Goal: Check status: Check status

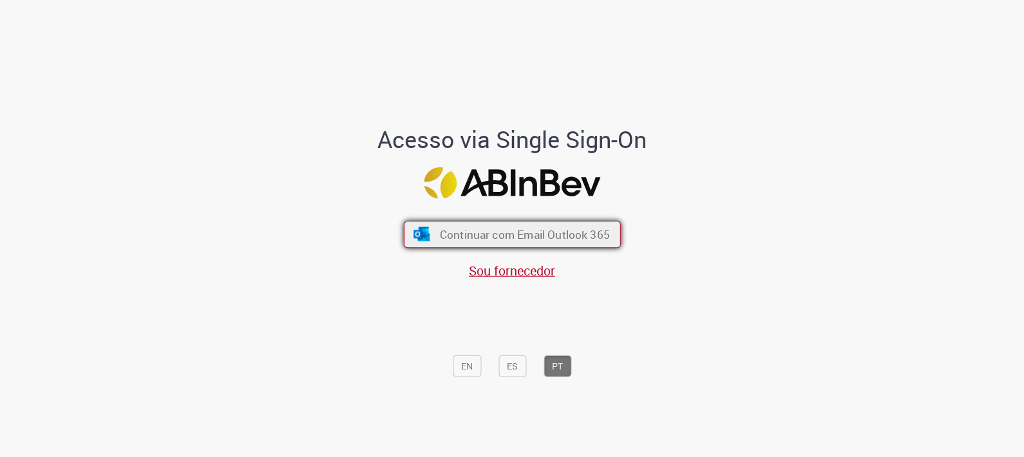
click at [574, 241] on span "Continuar com Email Outlook 365" at bounding box center [524, 234] width 170 height 15
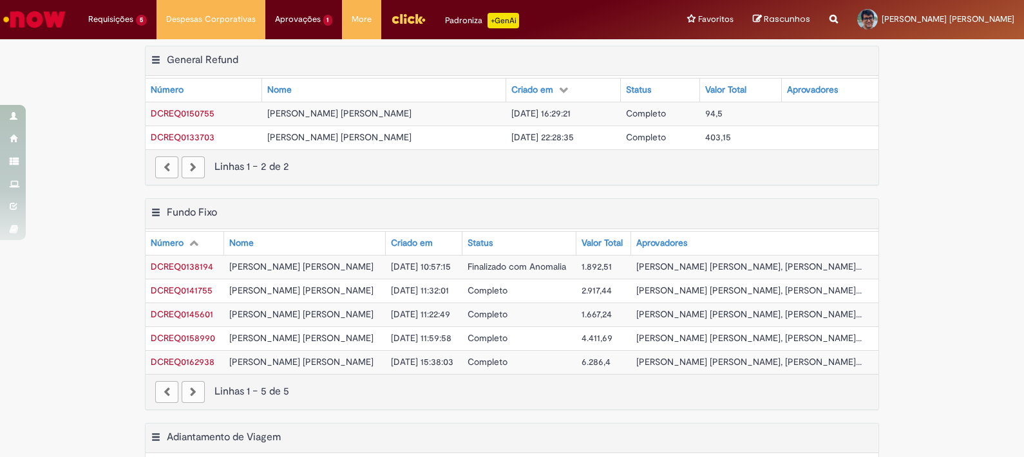
click at [53, 23] on img "Ir para a Homepage" at bounding box center [34, 19] width 66 height 26
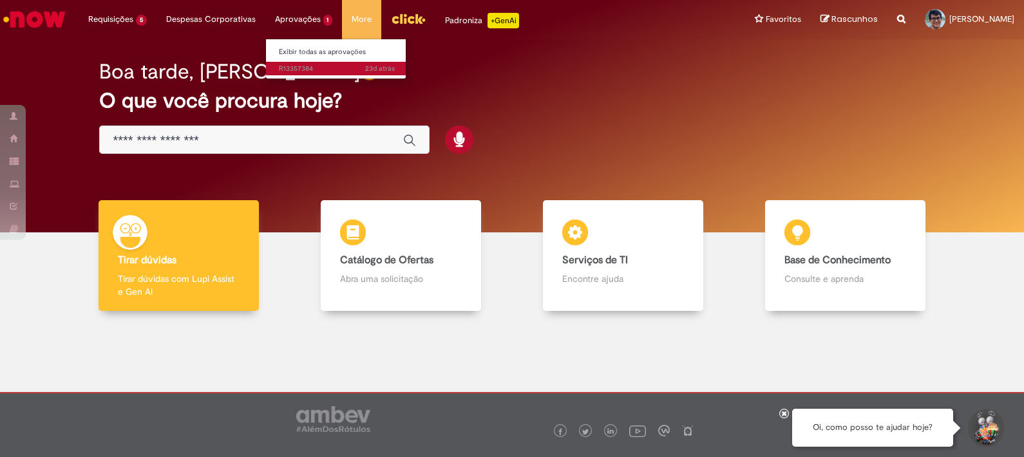
click at [334, 68] on span "23d atrás 23 dias atrás R13357384" at bounding box center [337, 69] width 116 height 10
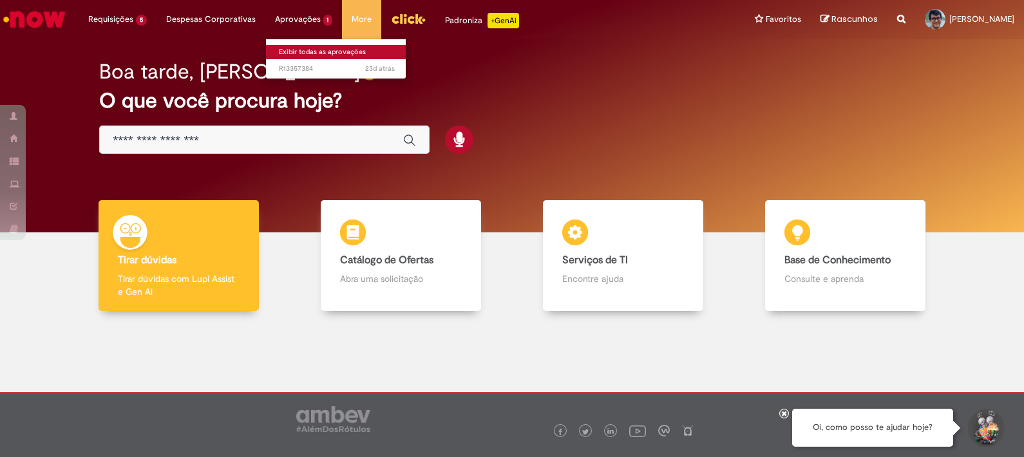
click at [306, 51] on link "Exibir todas as aprovações" at bounding box center [337, 52] width 142 height 14
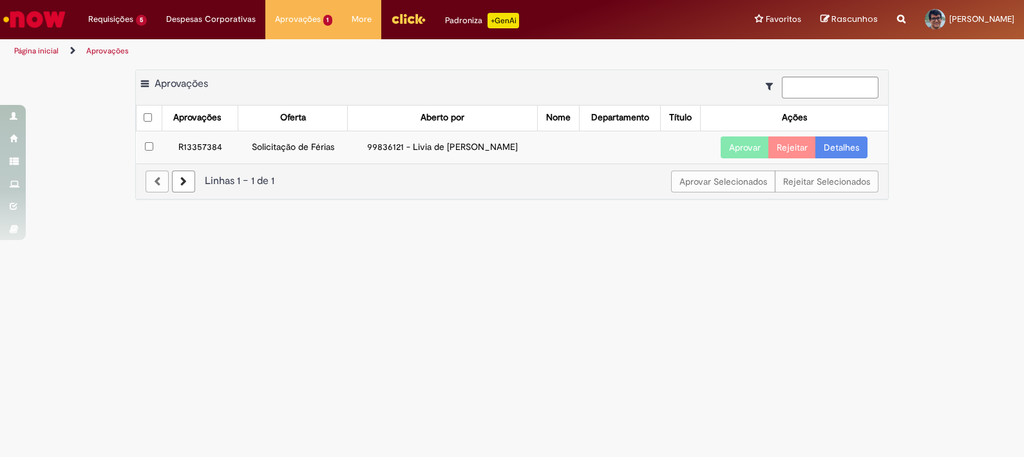
click at [828, 147] on link "Detalhes" at bounding box center [841, 148] width 52 height 22
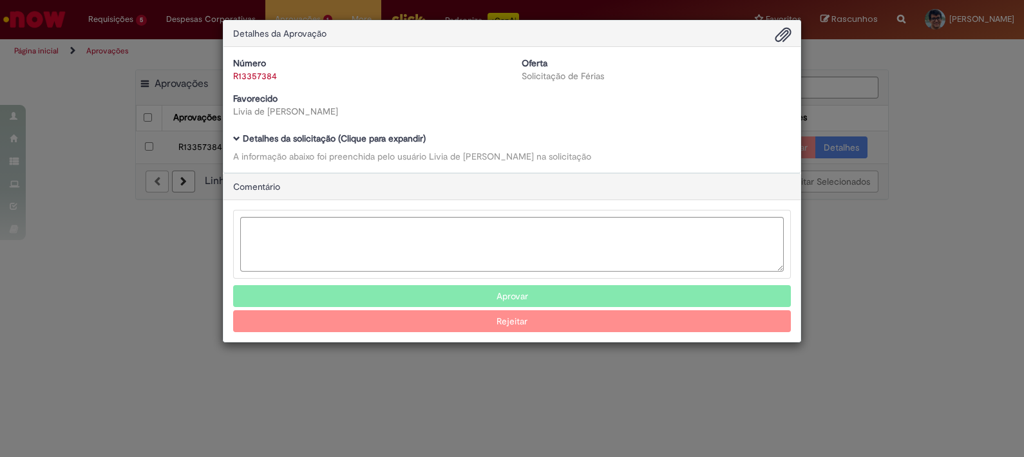
click at [44, 124] on div "Detalhes da Aprovação Número R13357384 Oferta Solicitação de Férias Favorecido …" at bounding box center [512, 228] width 1024 height 457
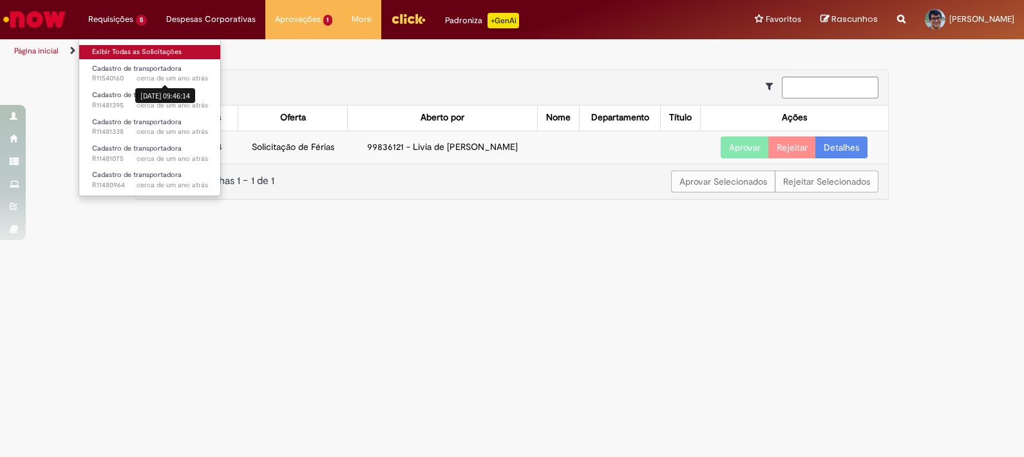
click at [169, 55] on link "Exibir Todas as Solicitações" at bounding box center [150, 52] width 142 height 14
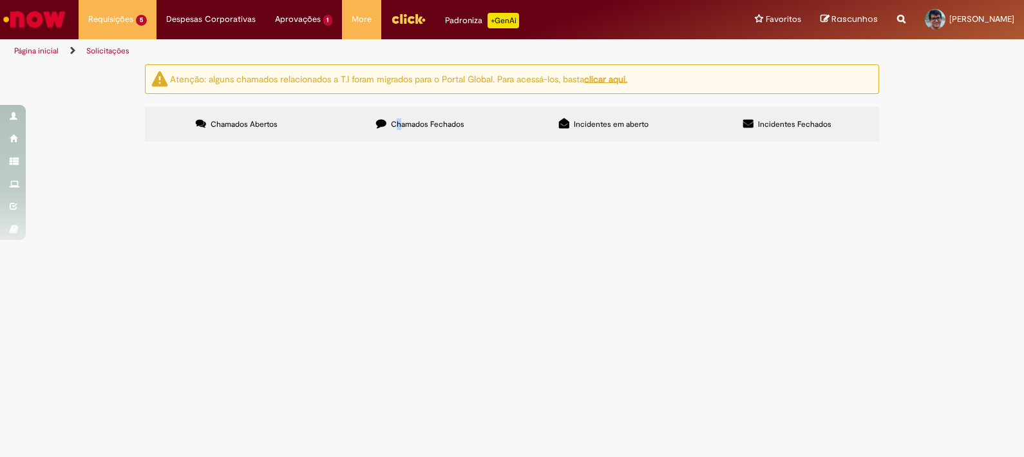
click at [399, 111] on label "Chamados Fechados" at bounding box center [420, 124] width 184 height 35
drag, startPoint x: 399, startPoint y: 111, endPoint x: 433, endPoint y: 131, distance: 39.9
click at [435, 131] on label "Chamados Fechados" at bounding box center [420, 124] width 184 height 35
click at [0, 0] on span "Uber/ 99 Corporativo (Funcionarios SAZ)" at bounding box center [0, 0] width 0 height 0
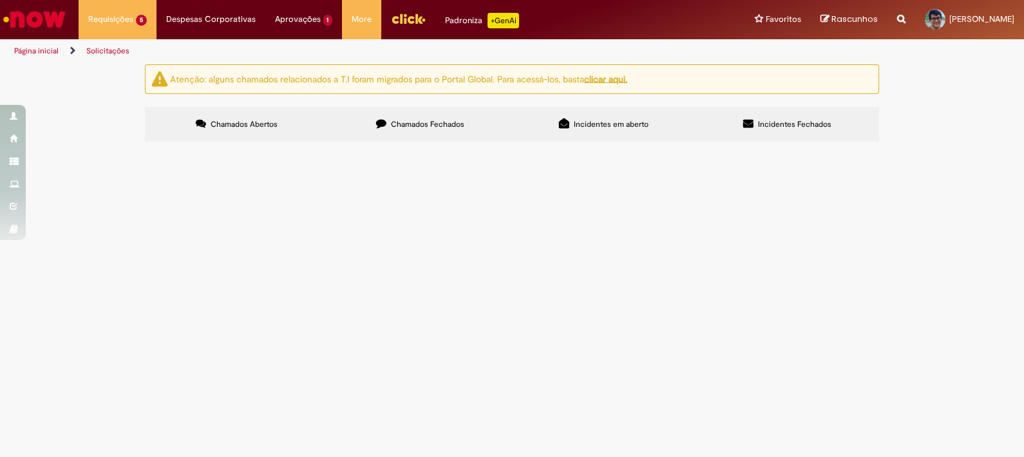
click at [0, 0] on span "Ferias por exceçao. Necessito desbloqueio de celula de segurança no periodo: 11…" at bounding box center [0, 0] width 0 height 0
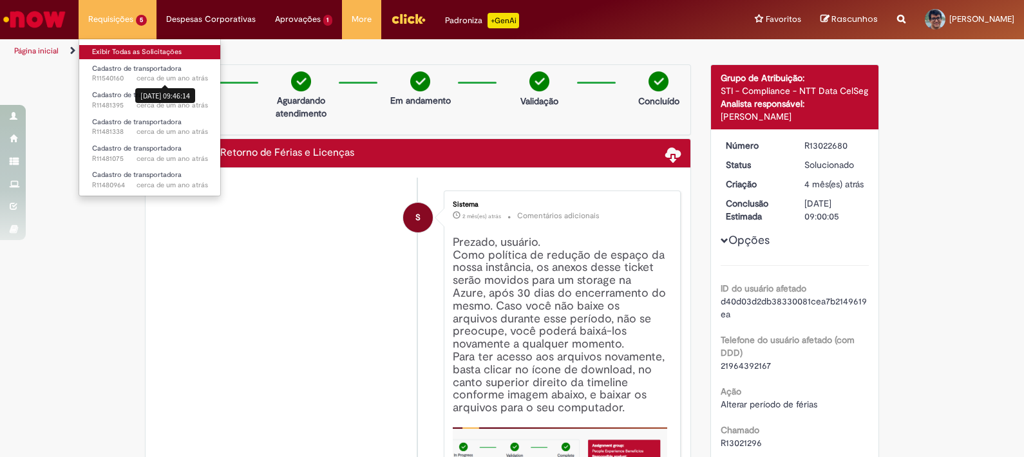
click at [124, 58] on ul "Exibir Todas as Solicitações Cadastro de transportadora cerca de um ano atrás c…" at bounding box center [150, 118] width 142 height 158
click at [128, 55] on link "Exibir Todas as Solicitações" at bounding box center [150, 52] width 142 height 14
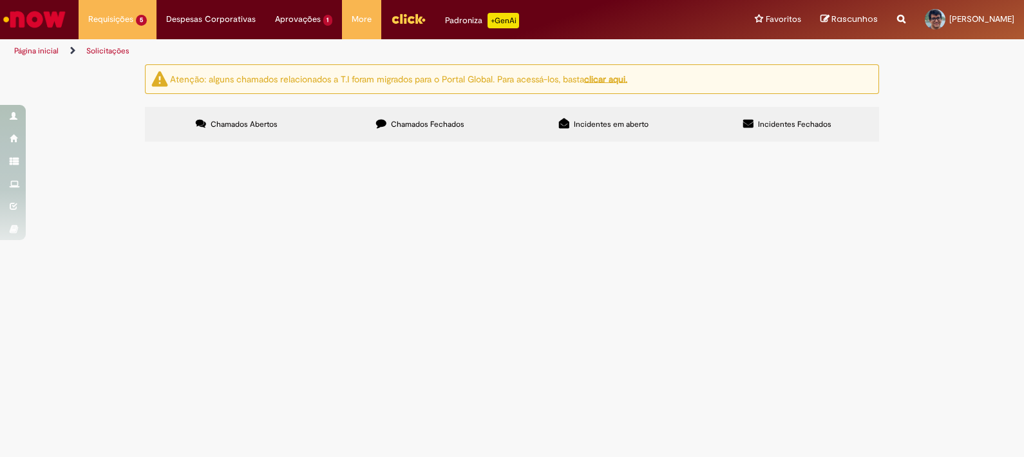
click at [448, 122] on span "Chamados Fechados" at bounding box center [427, 124] width 73 height 10
click at [0, 0] on span "Acesso ao app" at bounding box center [0, 0] width 0 height 0
